Goal: Task Accomplishment & Management: Complete application form

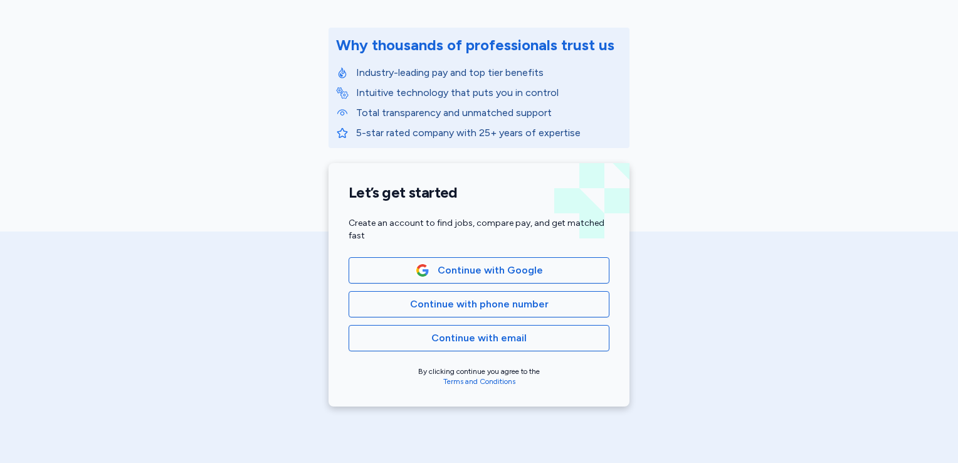
scroll to position [184, 0]
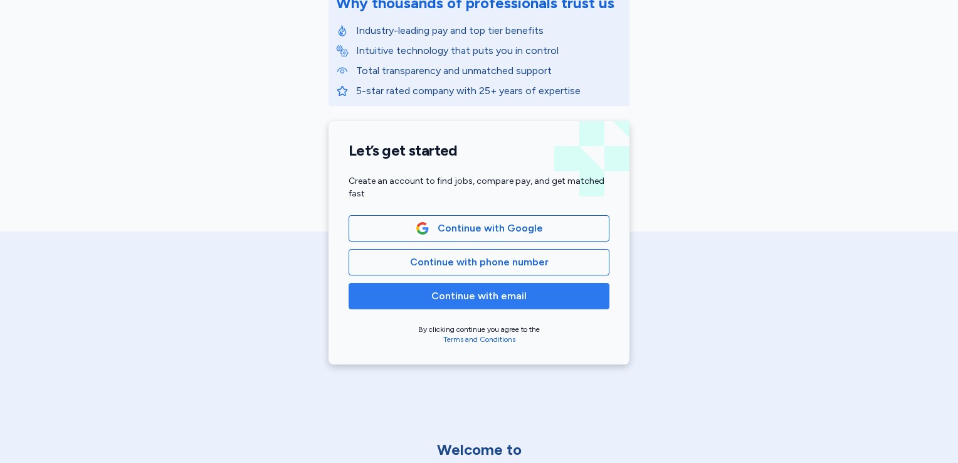
click at [506, 297] on span "Continue with email" at bounding box center [478, 295] width 95 height 15
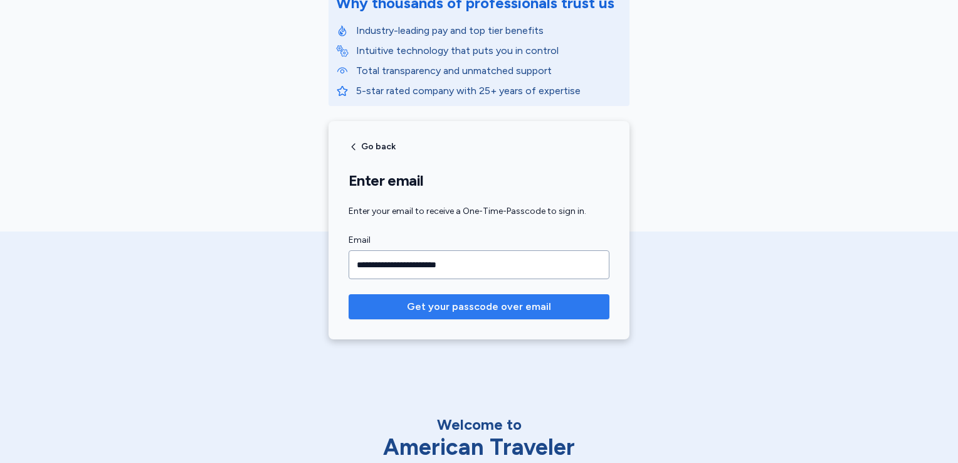
type input "**********"
click at [506, 306] on span "Get your passcode over email" at bounding box center [479, 306] width 144 height 15
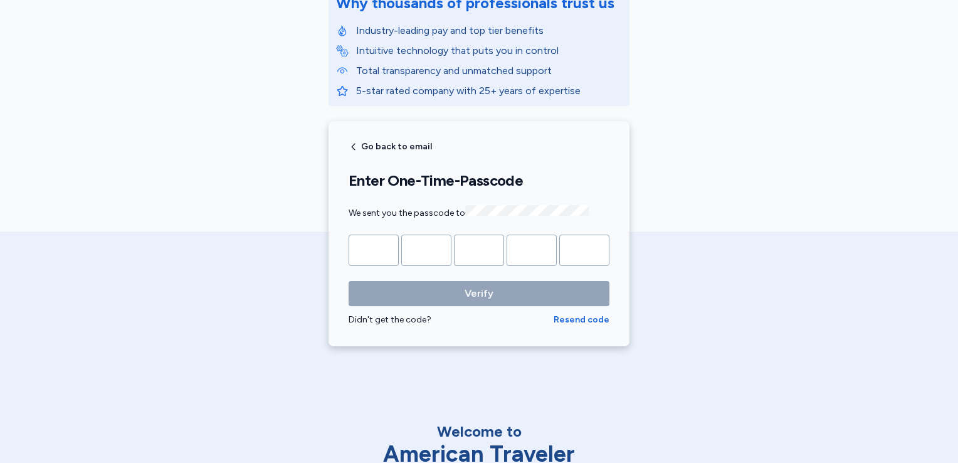
type input "*"
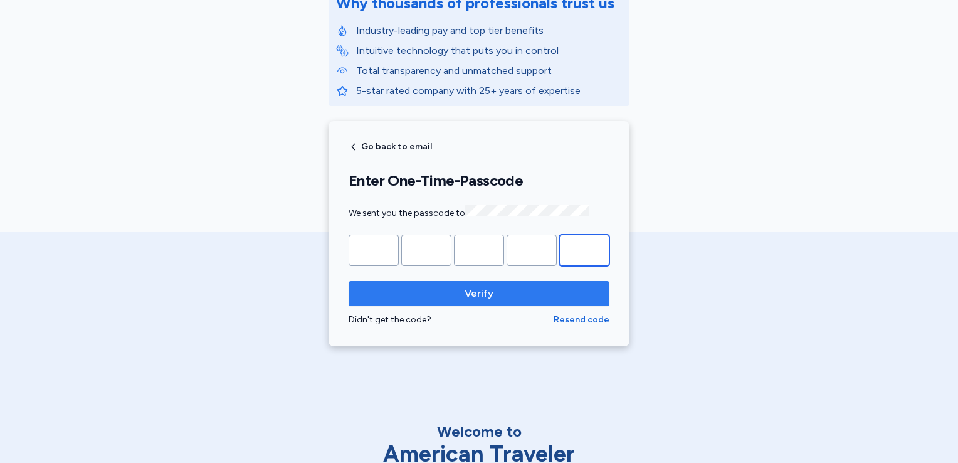
type input "*"
click at [500, 296] on span "Verify" at bounding box center [479, 293] width 241 height 15
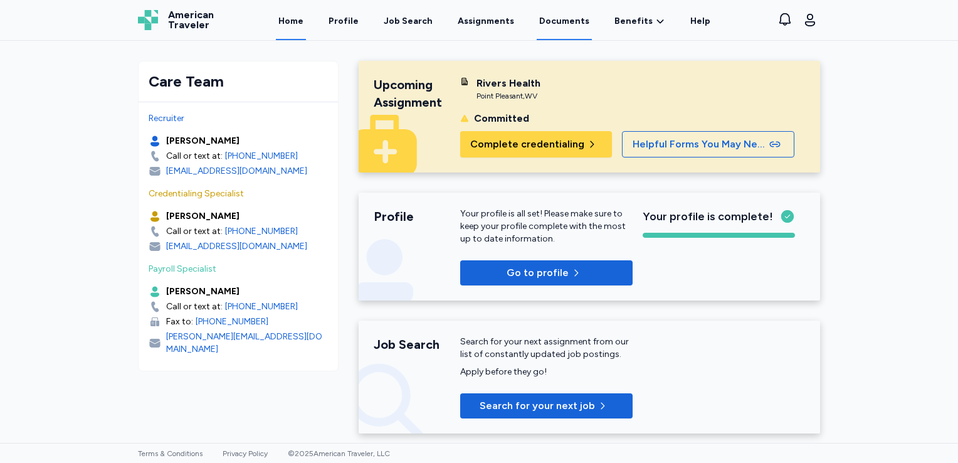
click at [564, 23] on link "Documents" at bounding box center [564, 20] width 55 height 39
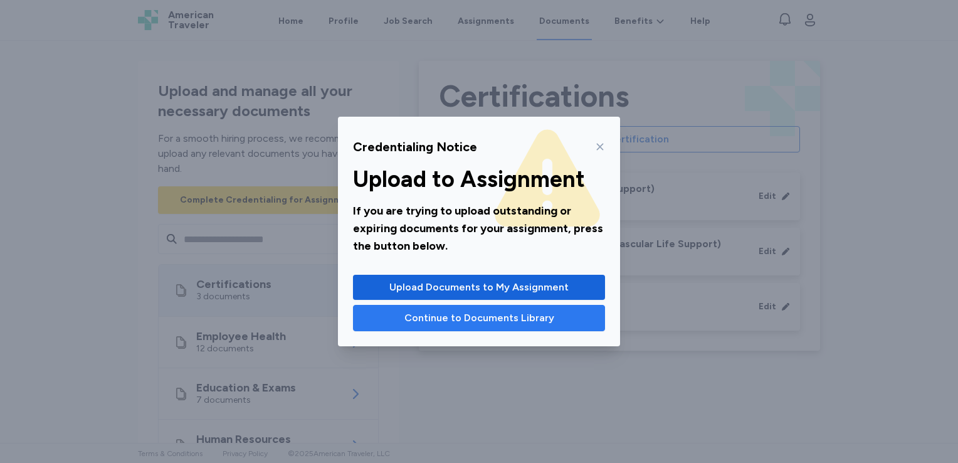
click at [434, 315] on span "Continue to Documents Library" at bounding box center [479, 317] width 150 height 15
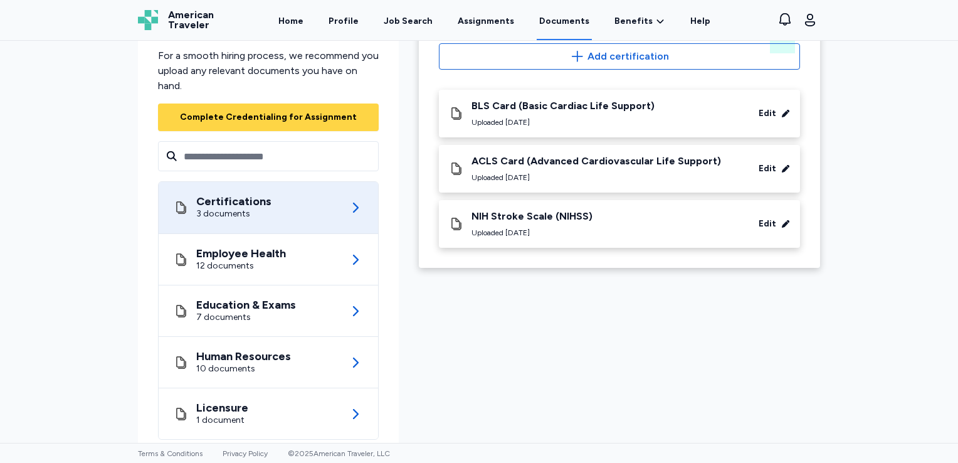
scroll to position [109, 0]
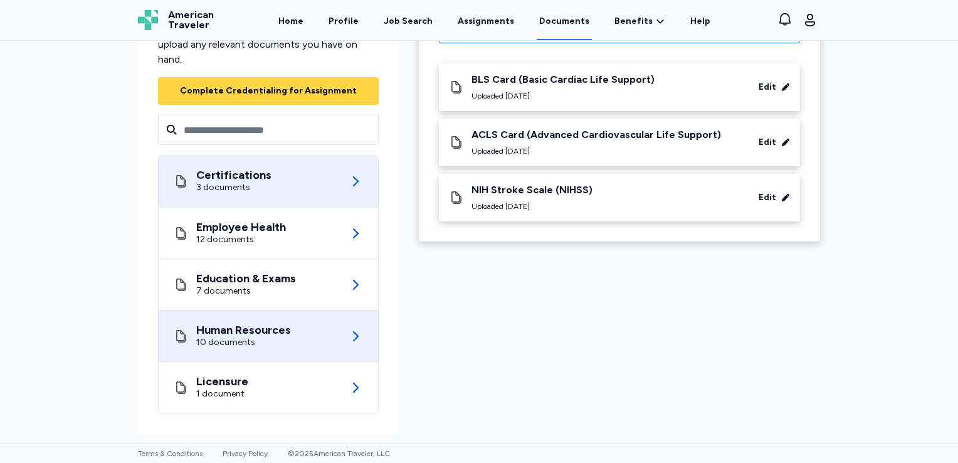
click at [238, 337] on div "10 documents" at bounding box center [243, 342] width 95 height 13
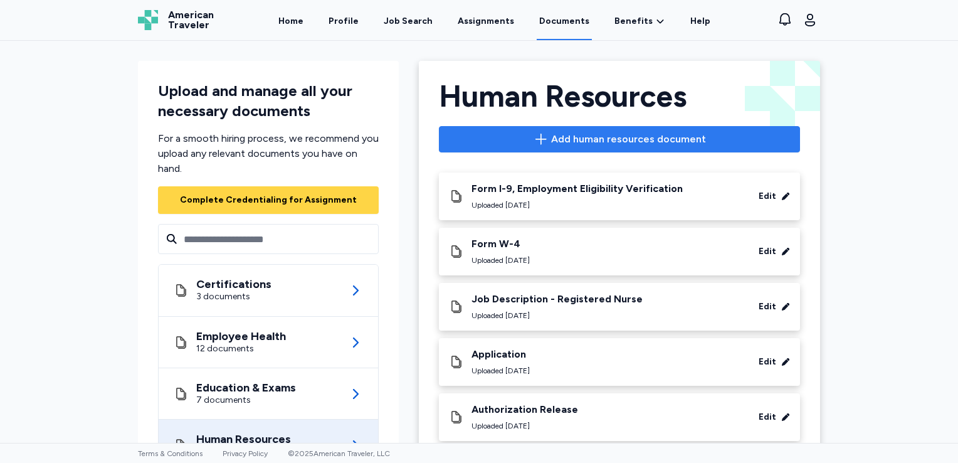
click at [526, 141] on span "Add human resources document" at bounding box center [620, 139] width 340 height 15
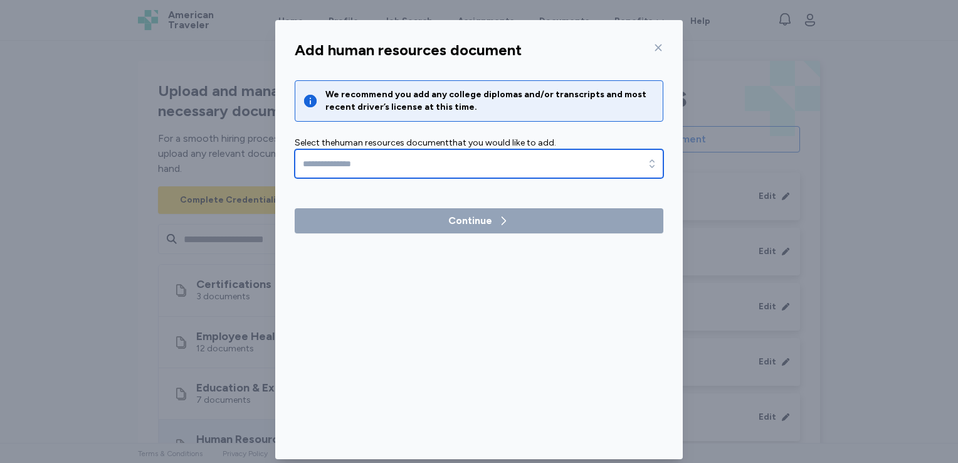
click at [575, 167] on input "text" at bounding box center [479, 163] width 369 height 29
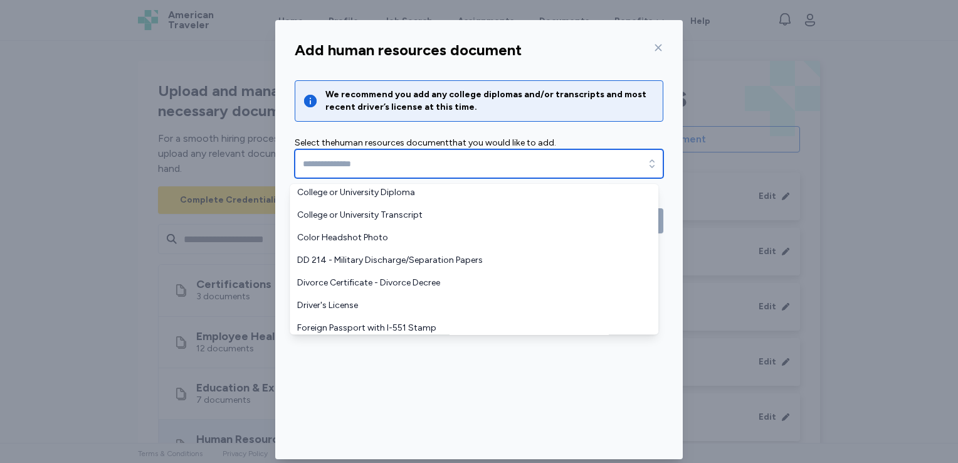
scroll to position [50, 0]
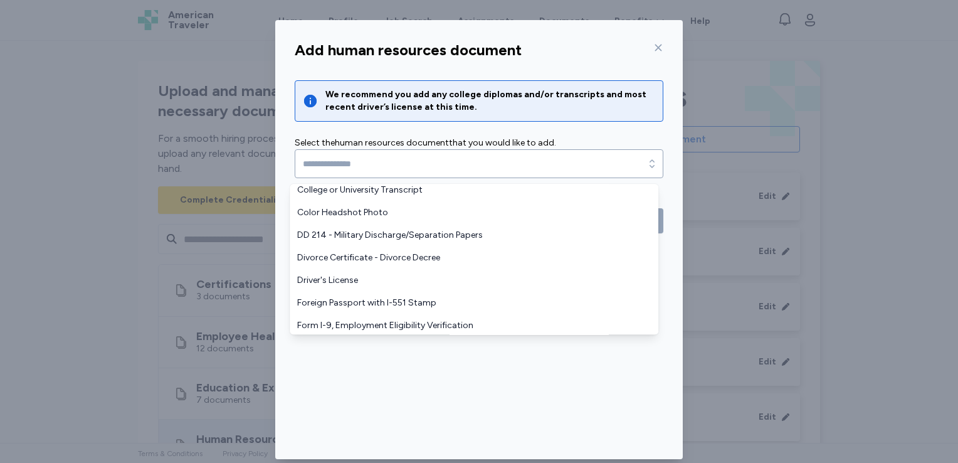
click at [912, 204] on div "Add human resources document We recommend you add any college diplomas and/or t…" at bounding box center [479, 239] width 958 height 479
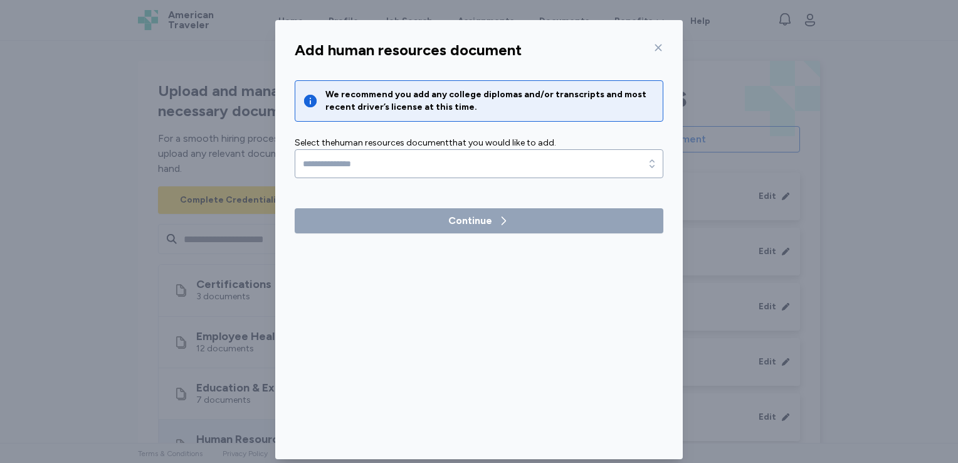
click at [654, 49] on icon at bounding box center [658, 48] width 10 height 10
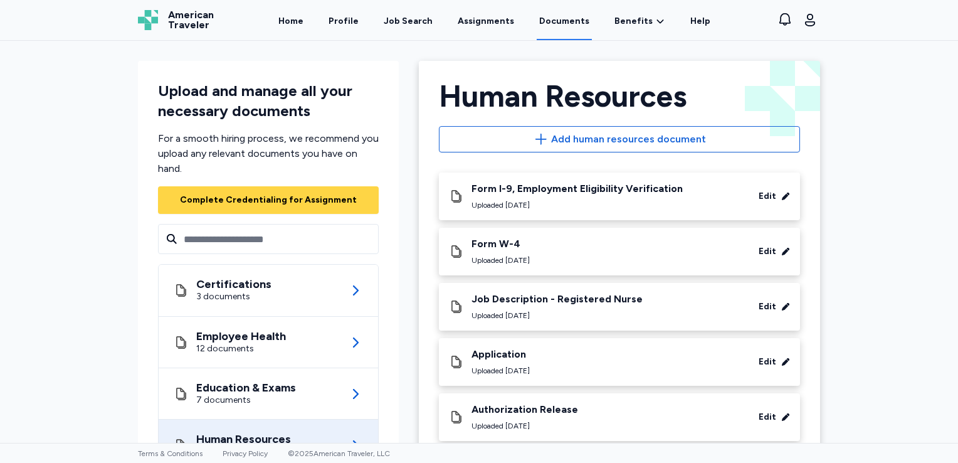
scroll to position [303, 0]
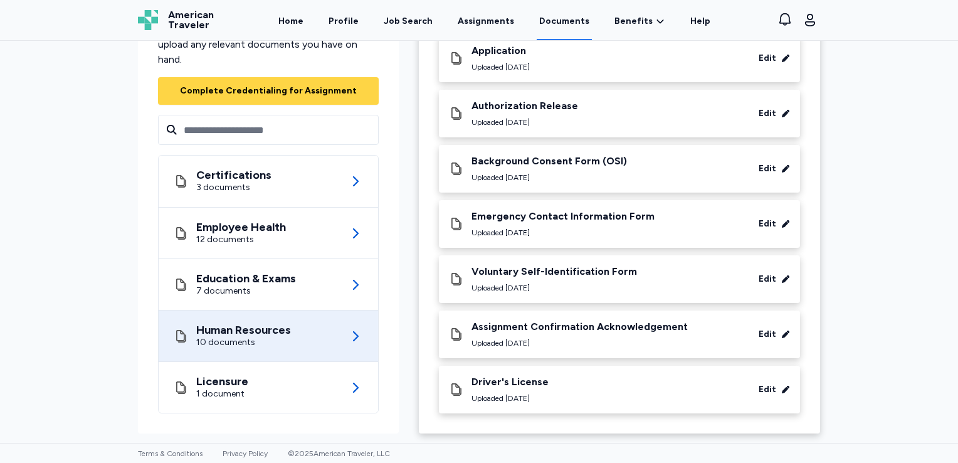
click at [765, 385] on div "Edit" at bounding box center [768, 389] width 18 height 13
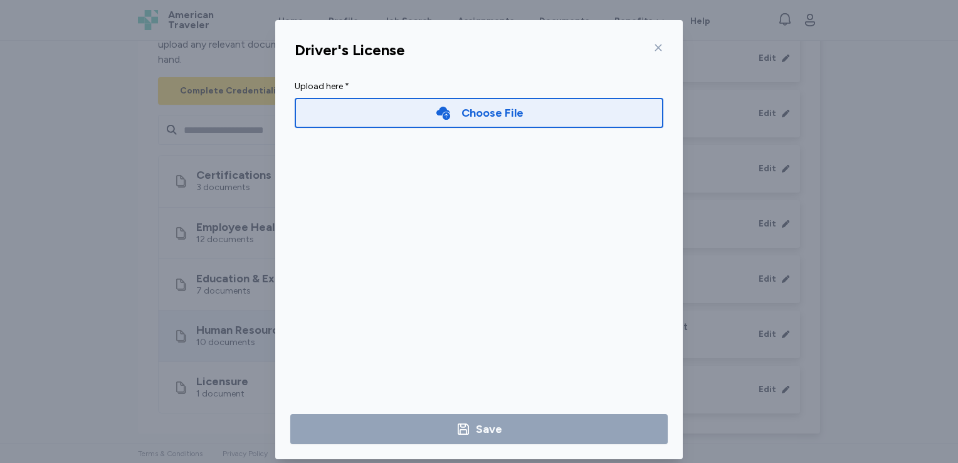
click at [391, 117] on div "Choose File" at bounding box center [479, 113] width 369 height 30
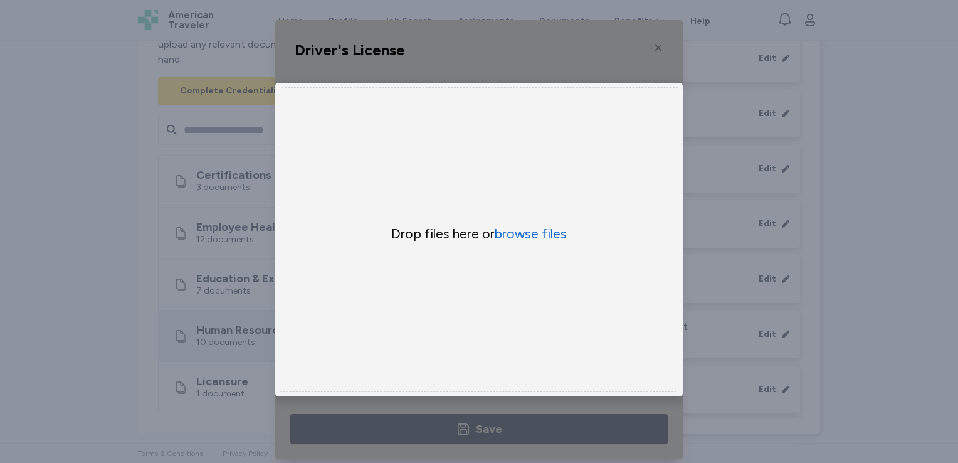
click at [620, 54] on div "Uppy Dashboard Window (Press escape to close)" at bounding box center [479, 239] width 408 height 439
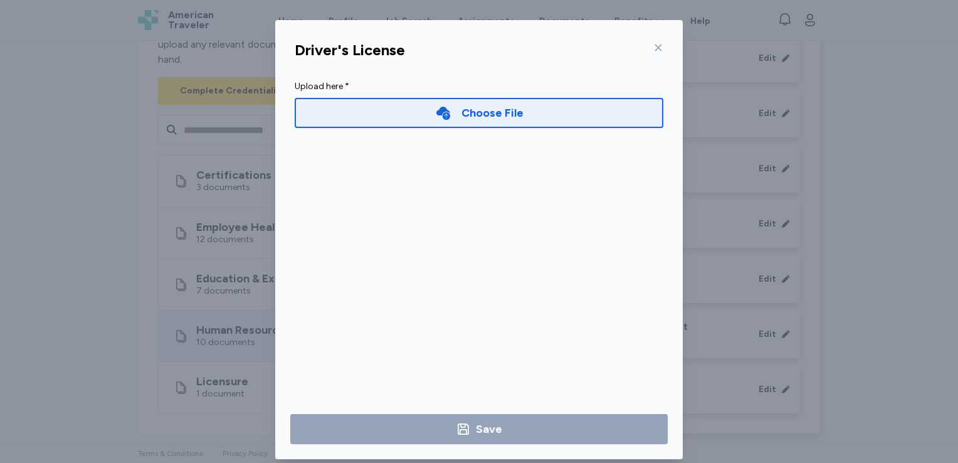
click at [653, 51] on icon at bounding box center [658, 48] width 10 height 10
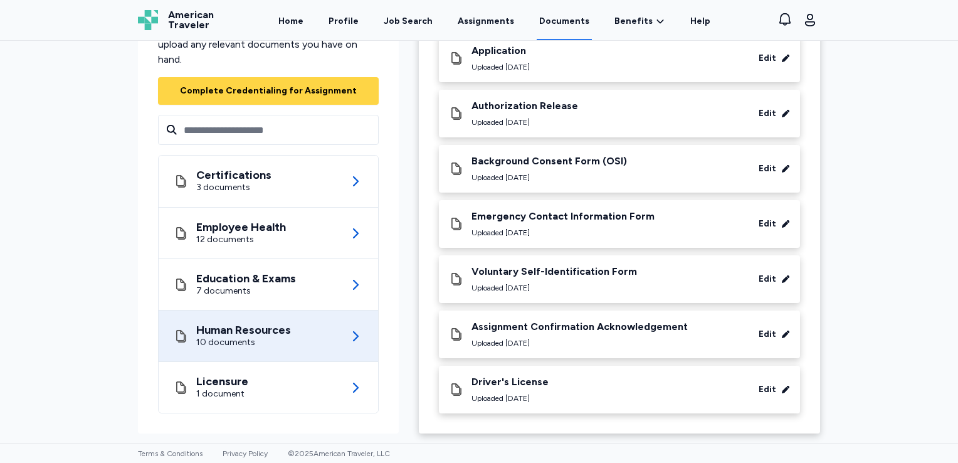
click at [511, 379] on div "Driver's License" at bounding box center [509, 382] width 77 height 13
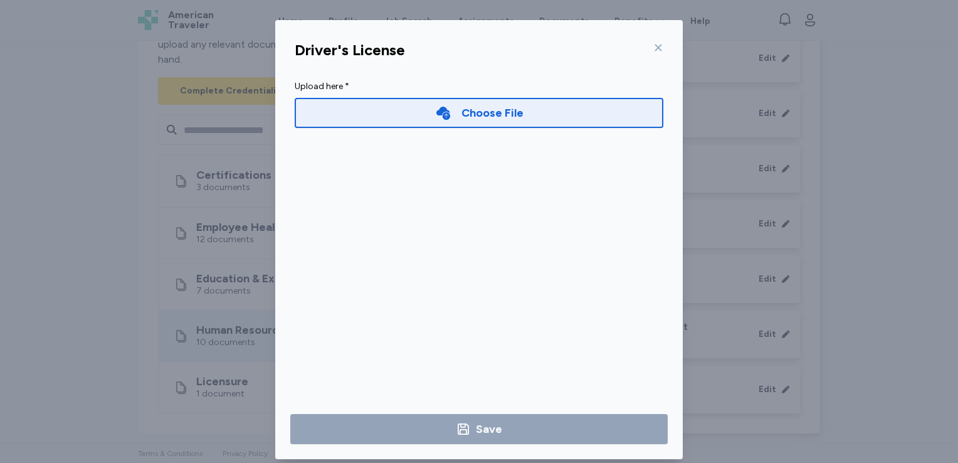
click at [655, 48] on icon at bounding box center [658, 48] width 7 height 7
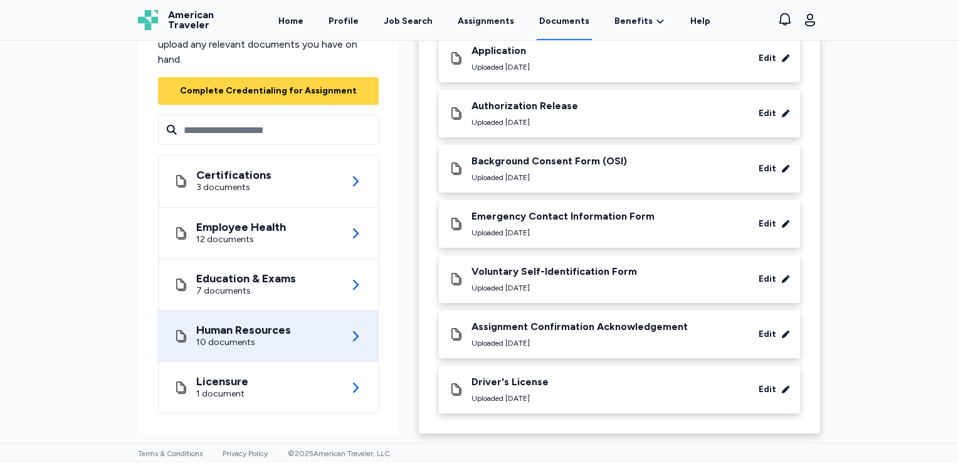
click at [782, 390] on icon at bounding box center [786, 390] width 8 height 8
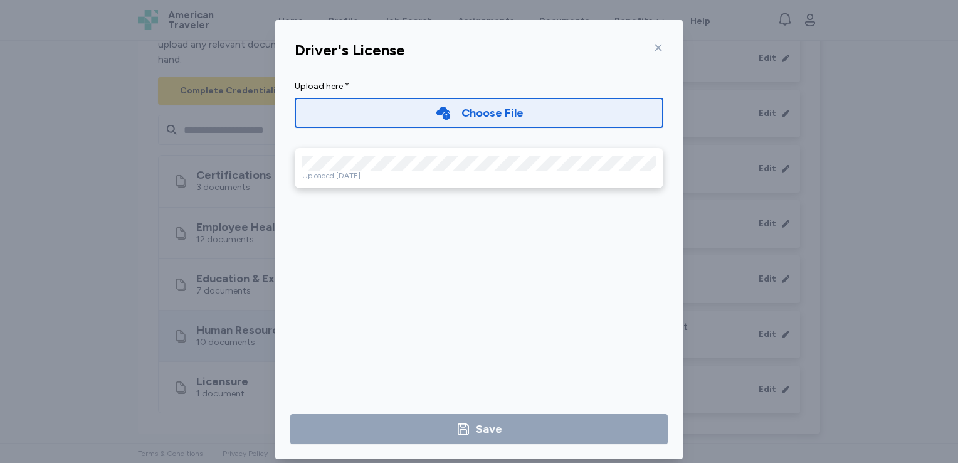
click at [655, 49] on icon at bounding box center [658, 48] width 10 height 10
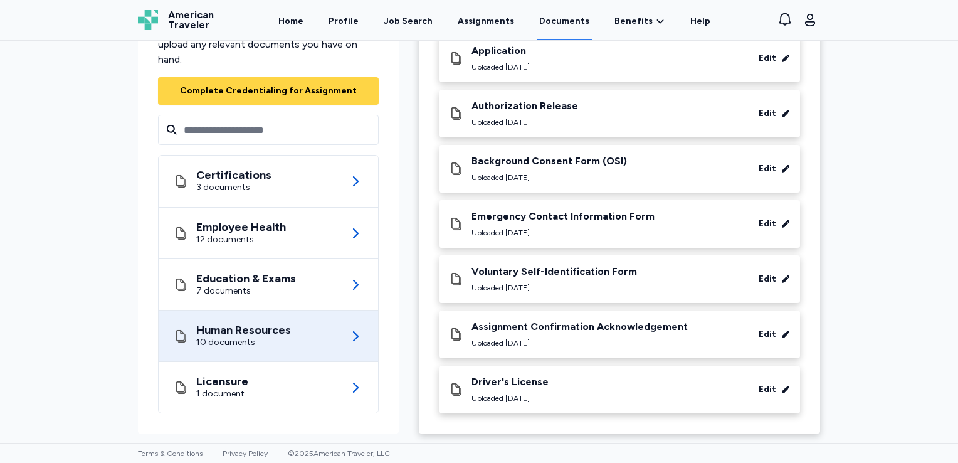
click at [766, 389] on div "Edit" at bounding box center [768, 389] width 18 height 13
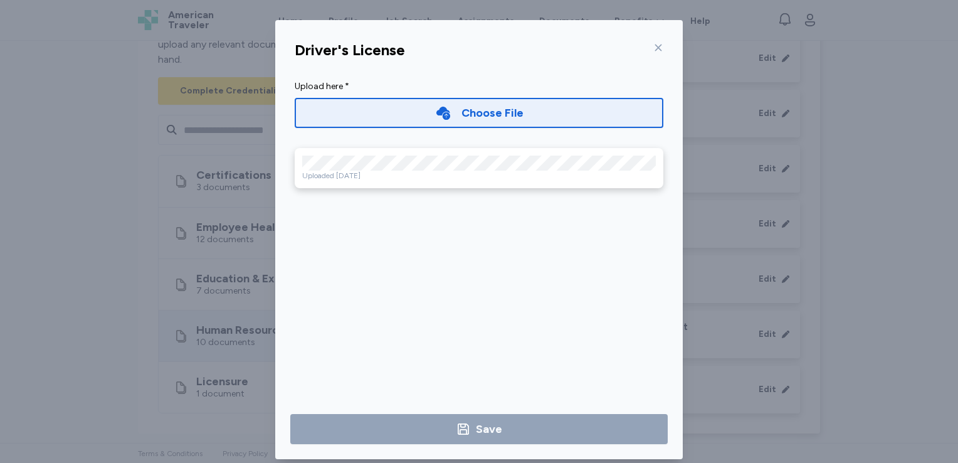
click at [406, 110] on div "Choose File" at bounding box center [479, 113] width 369 height 30
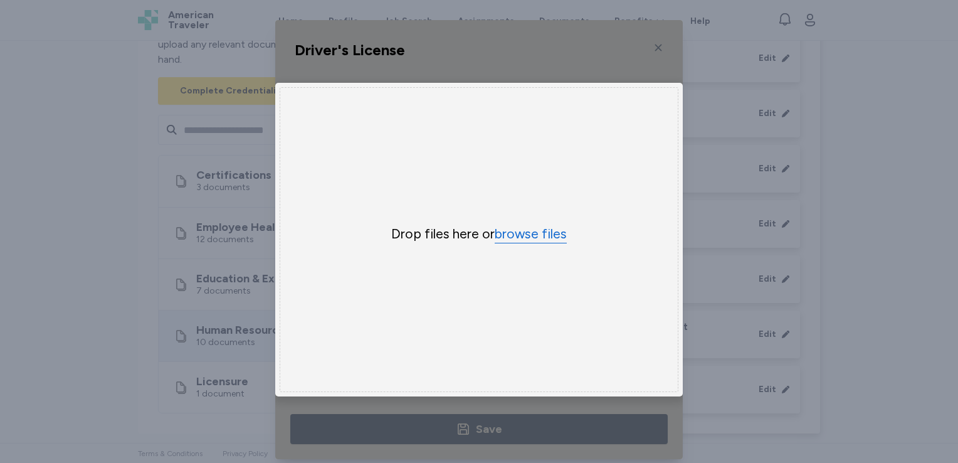
click at [504, 233] on button "browse files" at bounding box center [531, 234] width 72 height 18
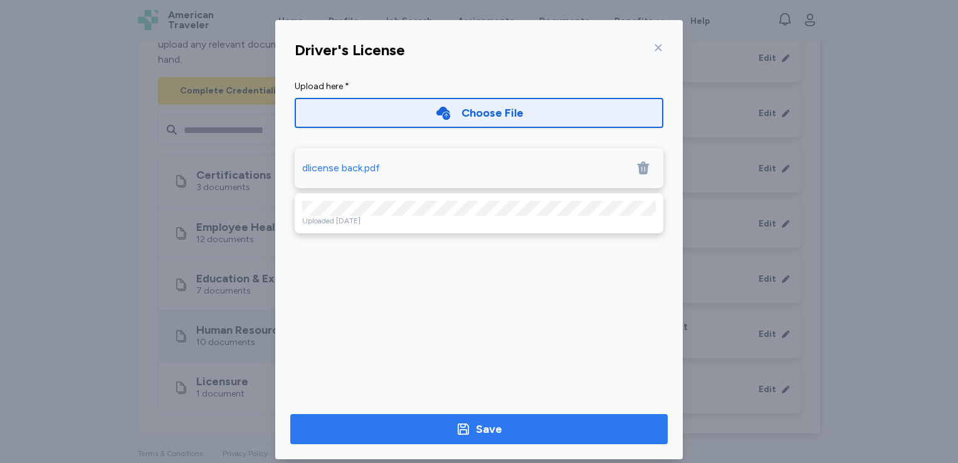
click at [470, 425] on div "Save" at bounding box center [479, 429] width 46 height 18
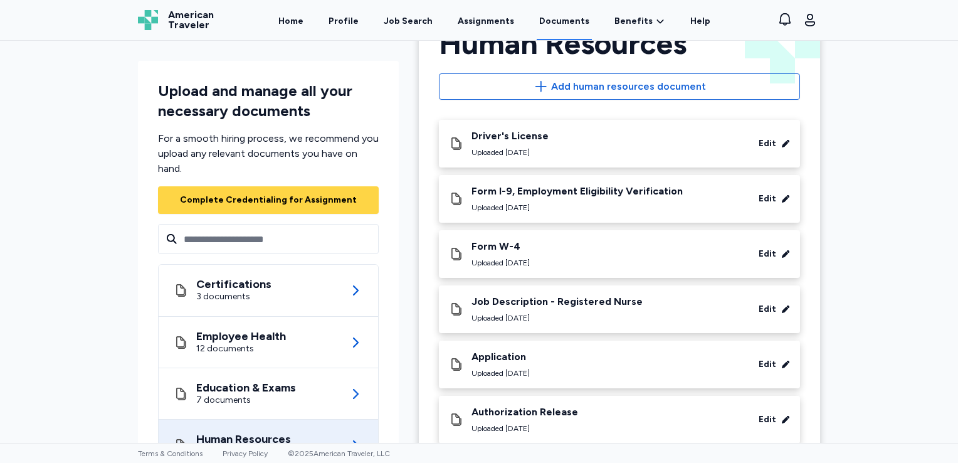
scroll to position [0, 0]
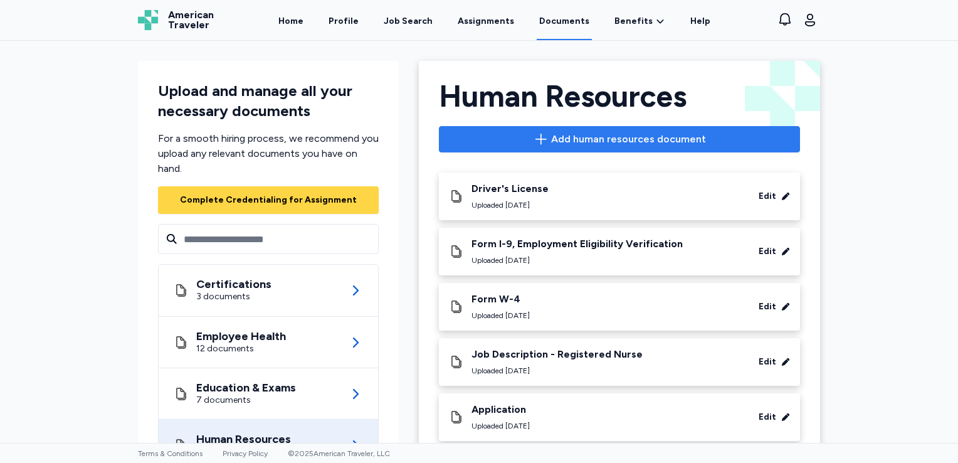
click at [605, 135] on span "Add human resources document" at bounding box center [628, 139] width 155 height 15
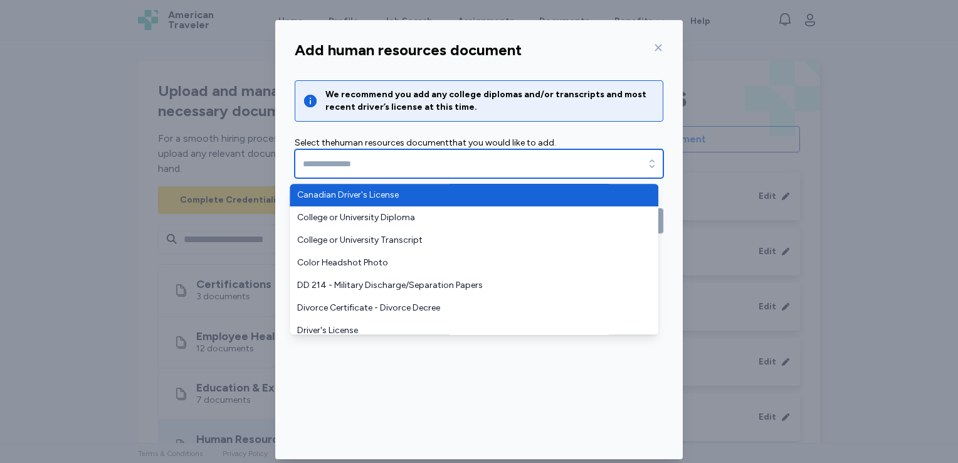
click at [565, 159] on input "text" at bounding box center [479, 163] width 369 height 29
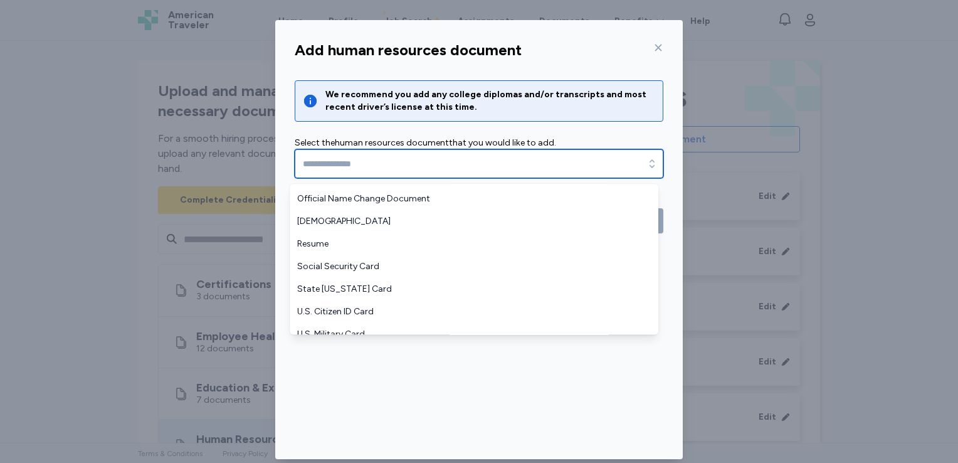
scroll to position [326, 0]
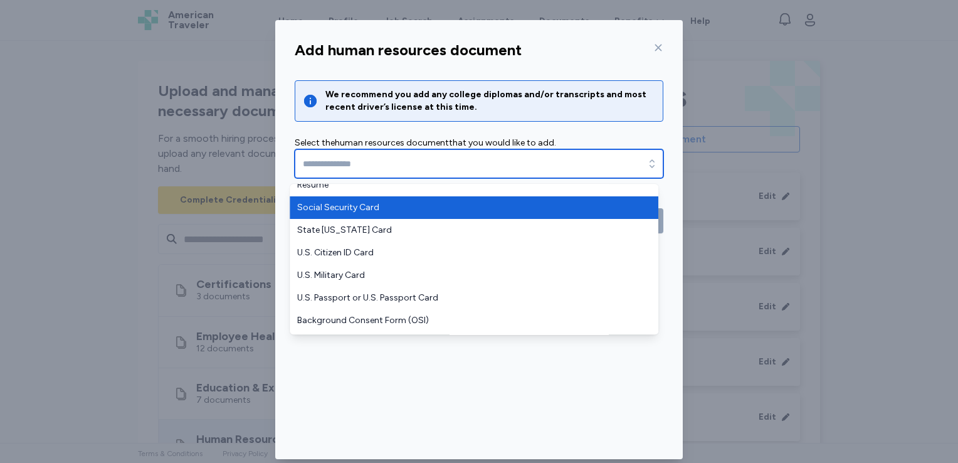
type input "**********"
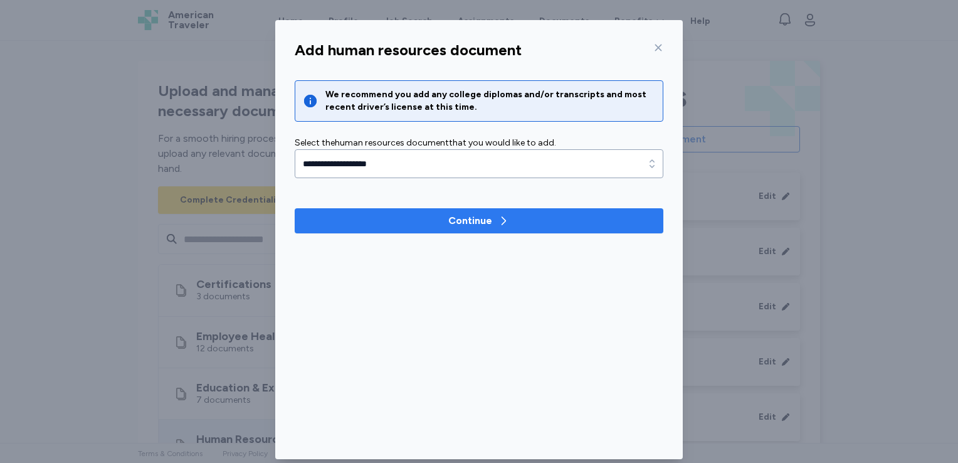
click at [437, 215] on span "Continue" at bounding box center [479, 220] width 349 height 15
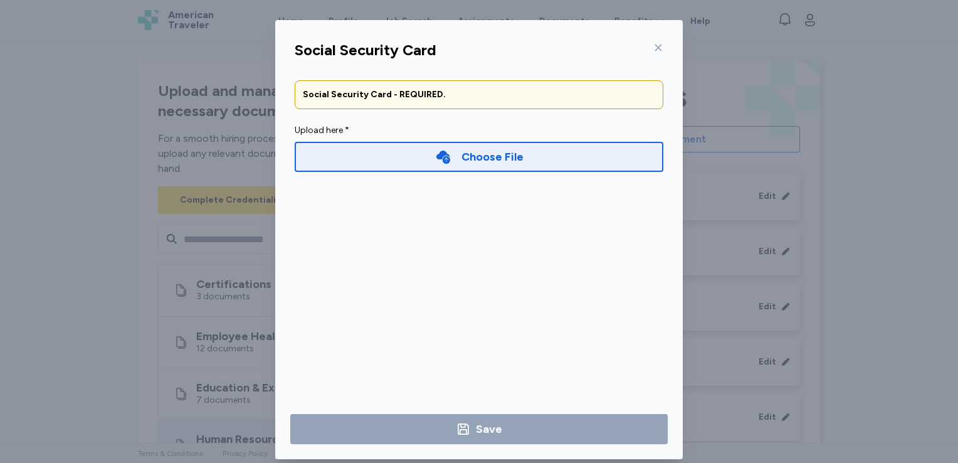
click at [448, 157] on div "Choose File" at bounding box center [479, 157] width 88 height 18
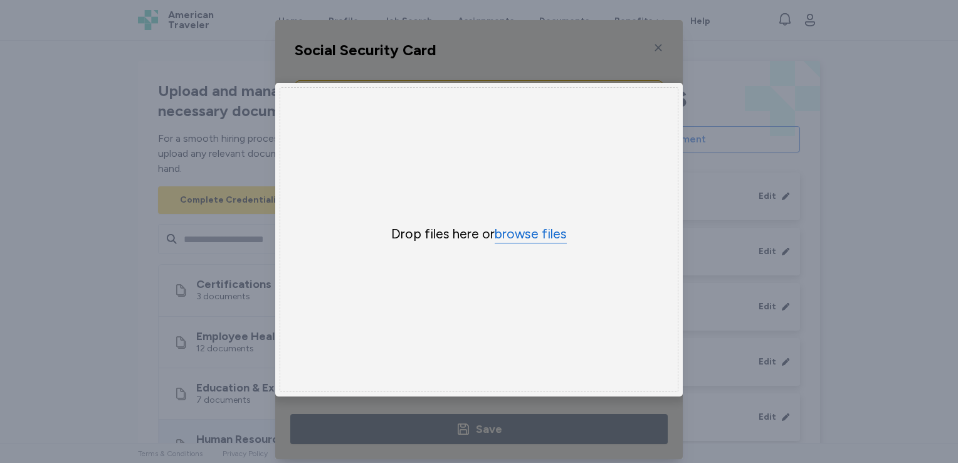
click at [507, 233] on button "browse files" at bounding box center [531, 234] width 72 height 18
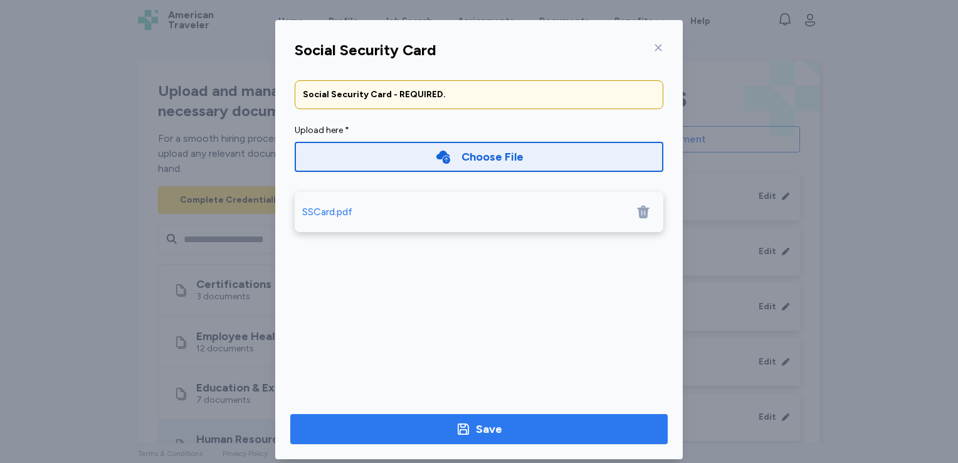
click at [492, 420] on div "Save" at bounding box center [489, 429] width 26 height 18
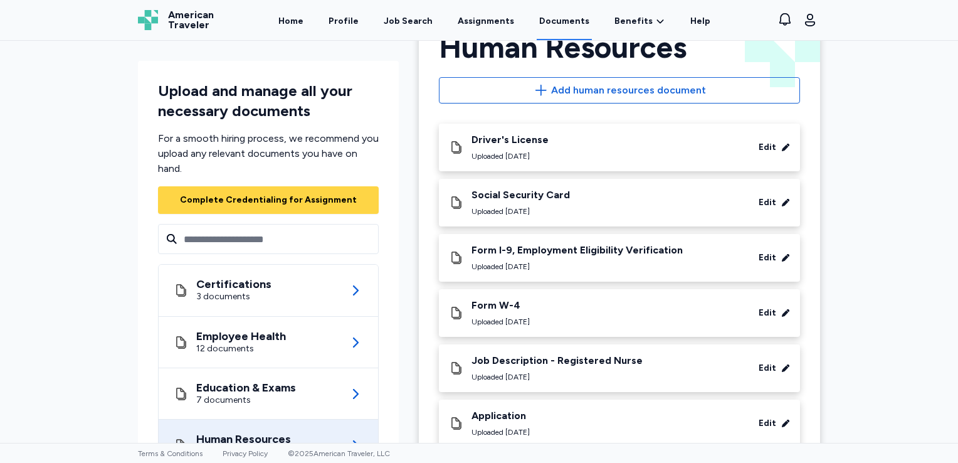
scroll to position [0, 0]
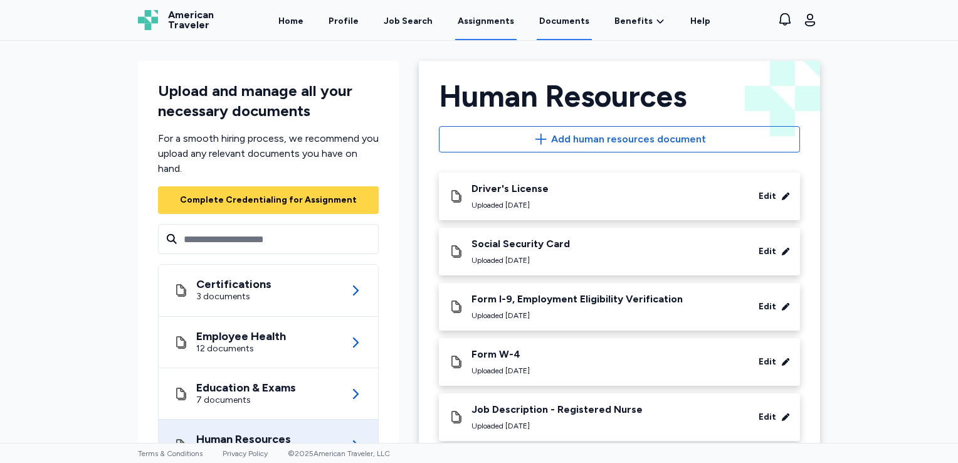
click at [468, 24] on link "Assignments" at bounding box center [485, 20] width 61 height 39
